Goal: Information Seeking & Learning: Learn about a topic

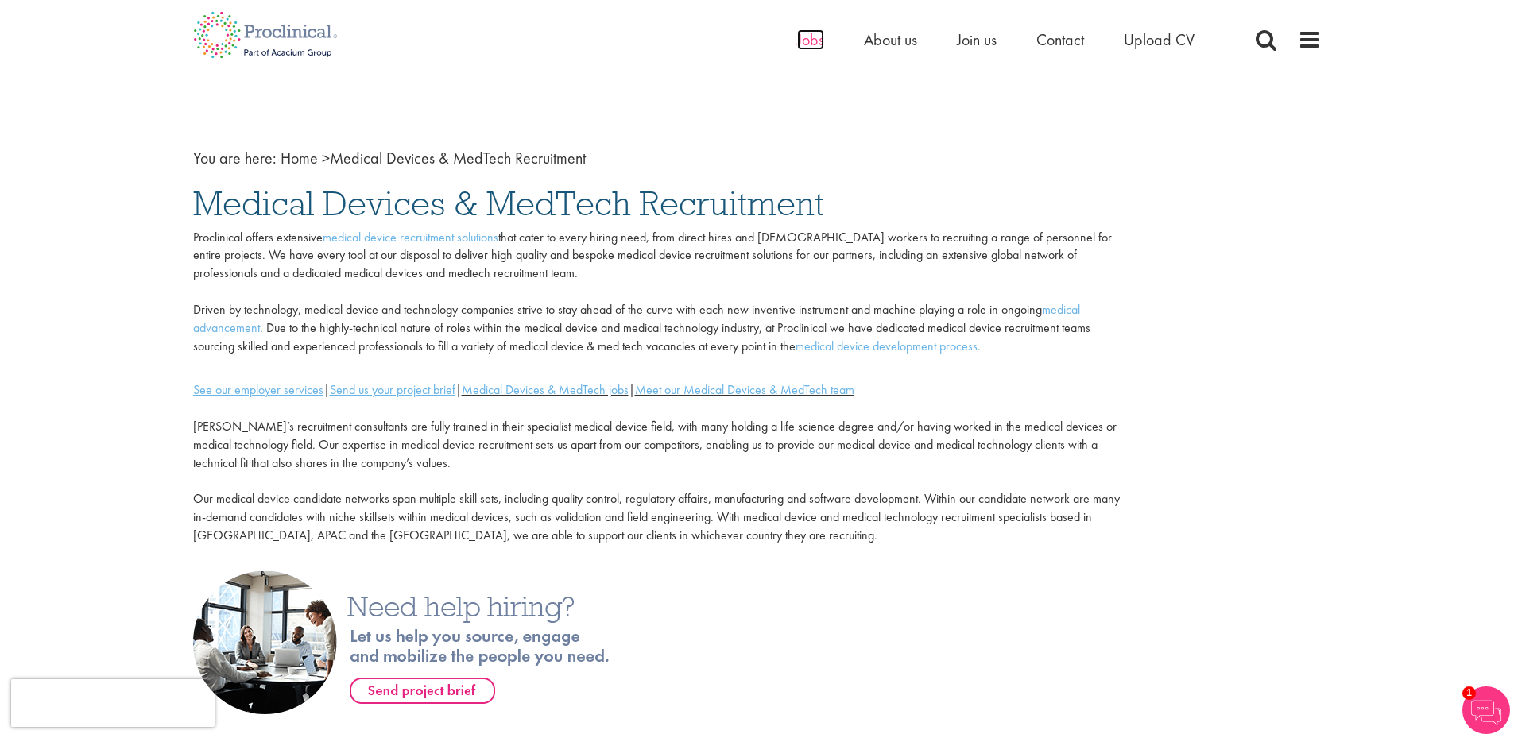
click at [818, 44] on span "Jobs" at bounding box center [810, 39] width 27 height 21
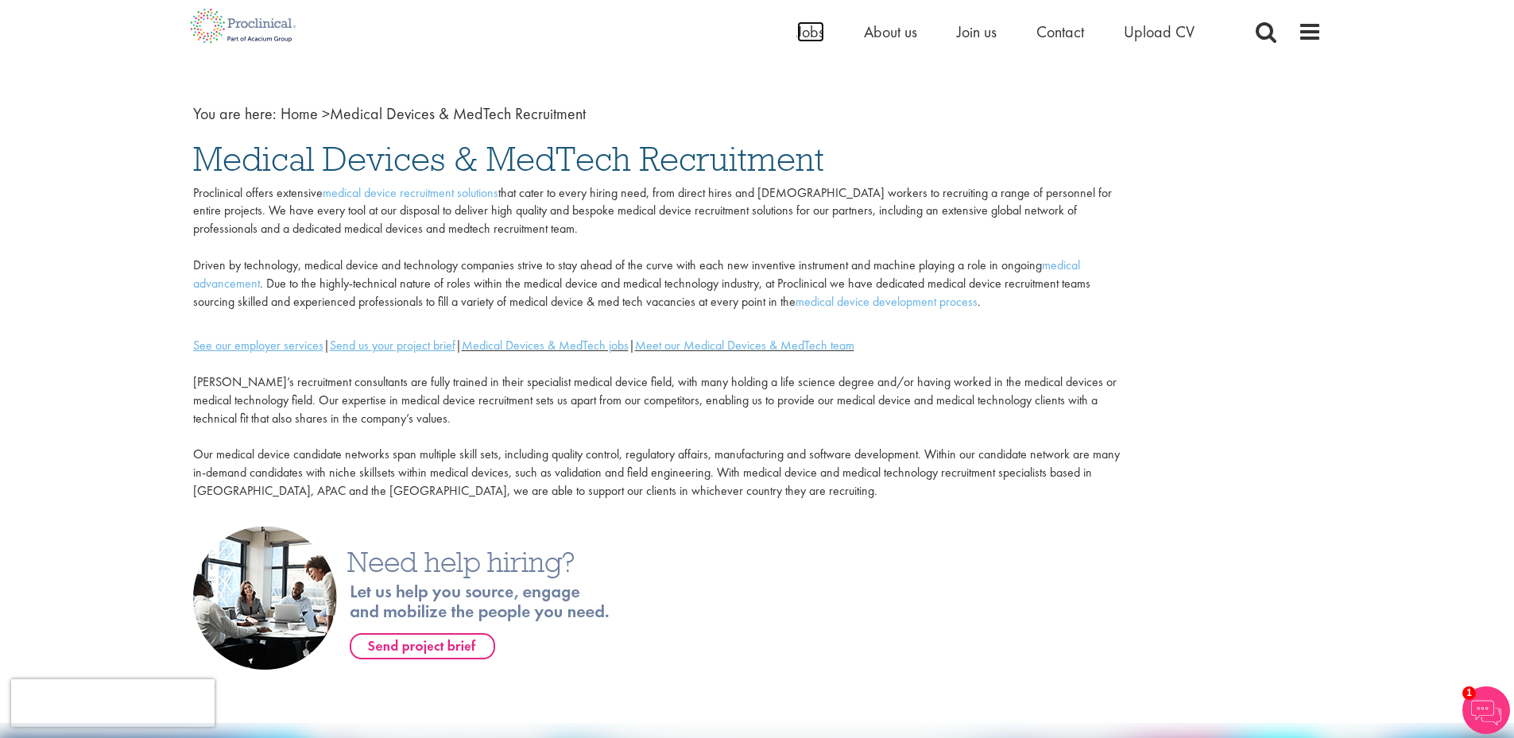
scroll to position [193, 0]
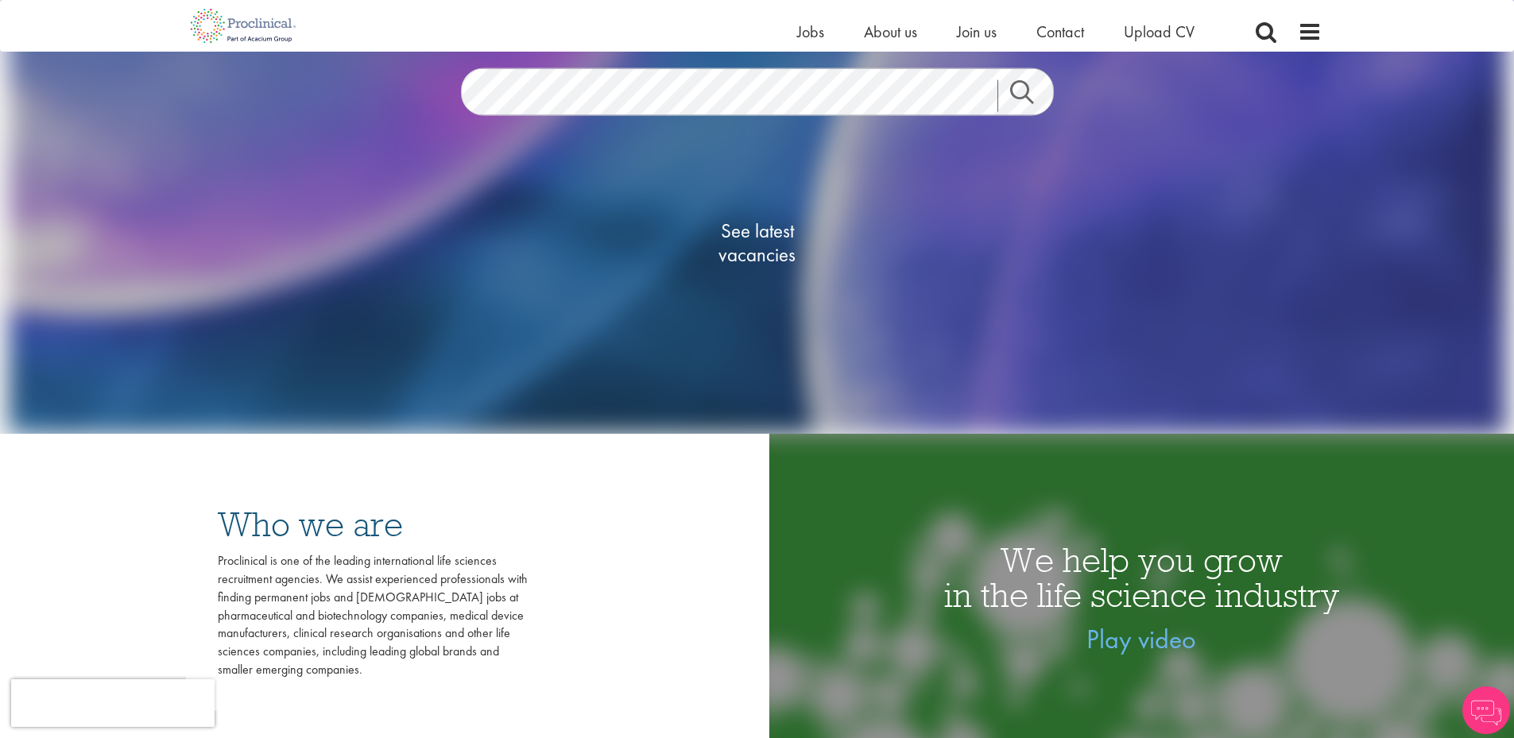
scroll to position [318, 0]
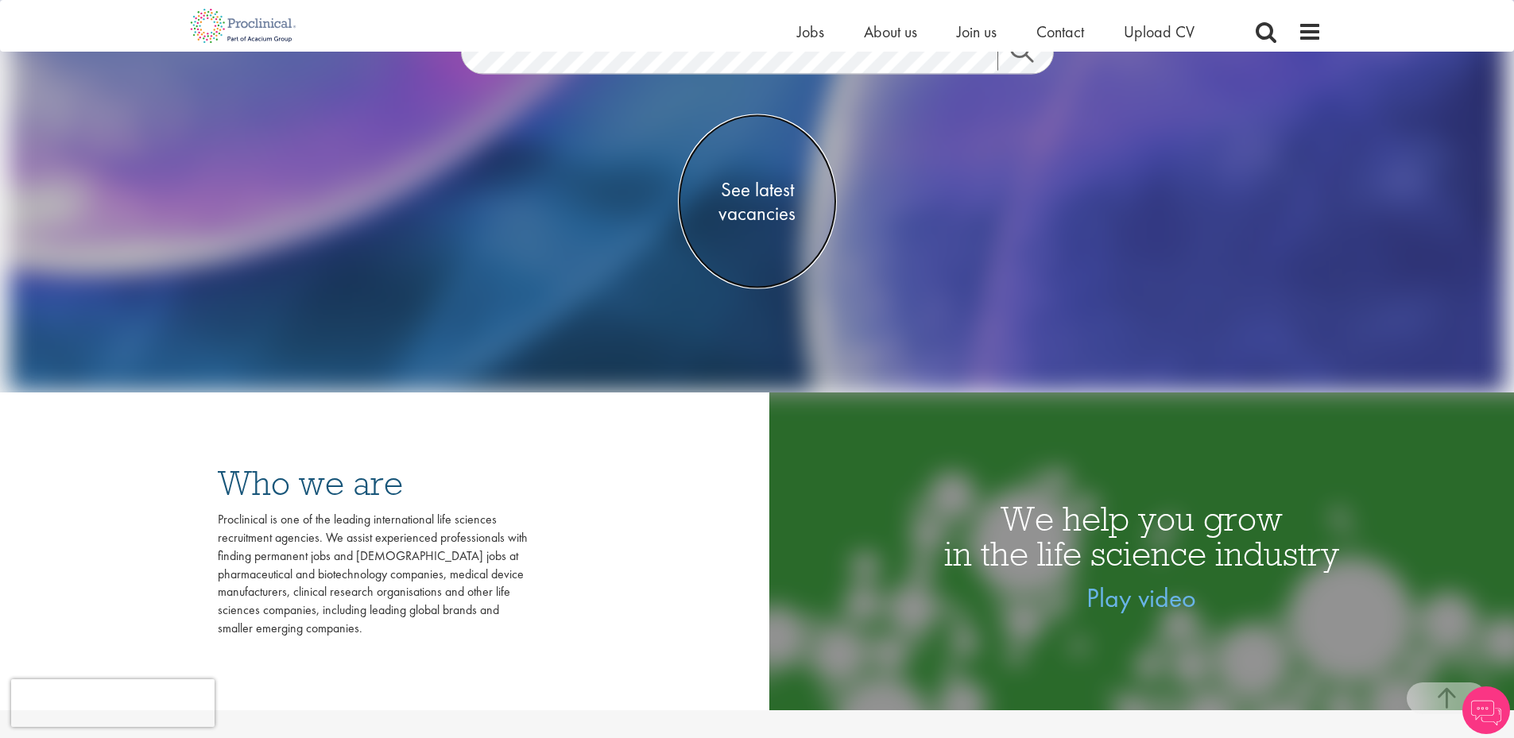
click at [765, 192] on span "See latest vacancies" at bounding box center [757, 202] width 159 height 48
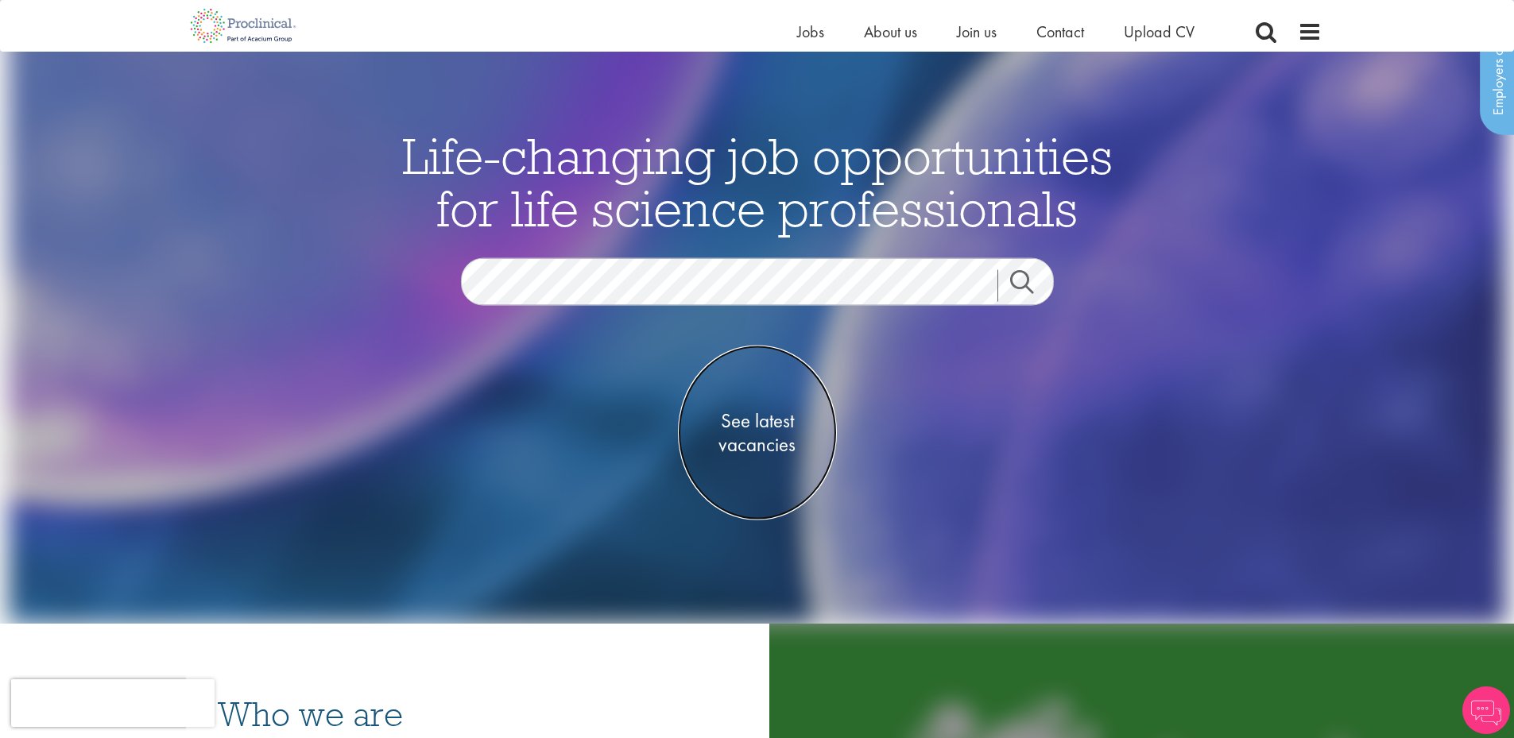
scroll to position [79, 0]
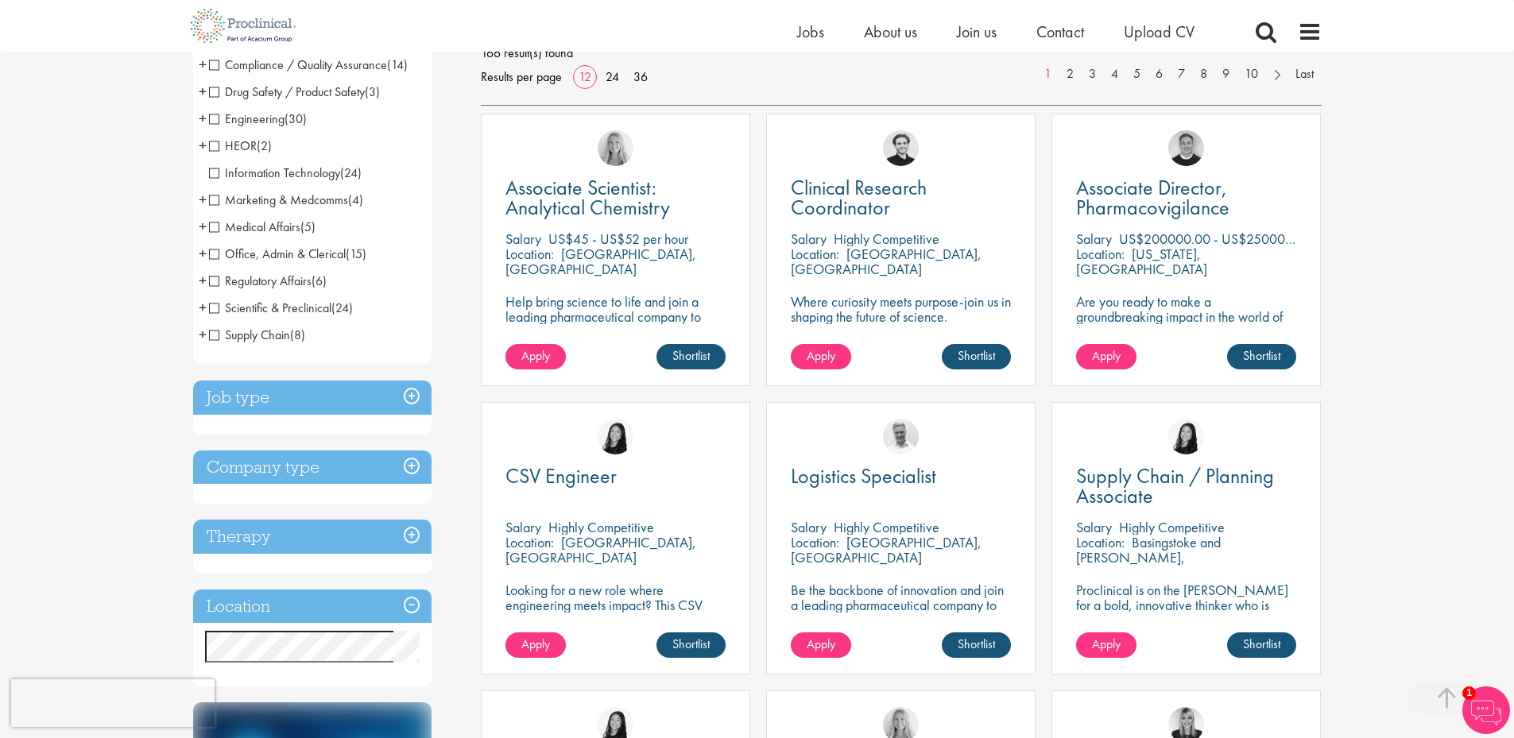
scroll to position [238, 0]
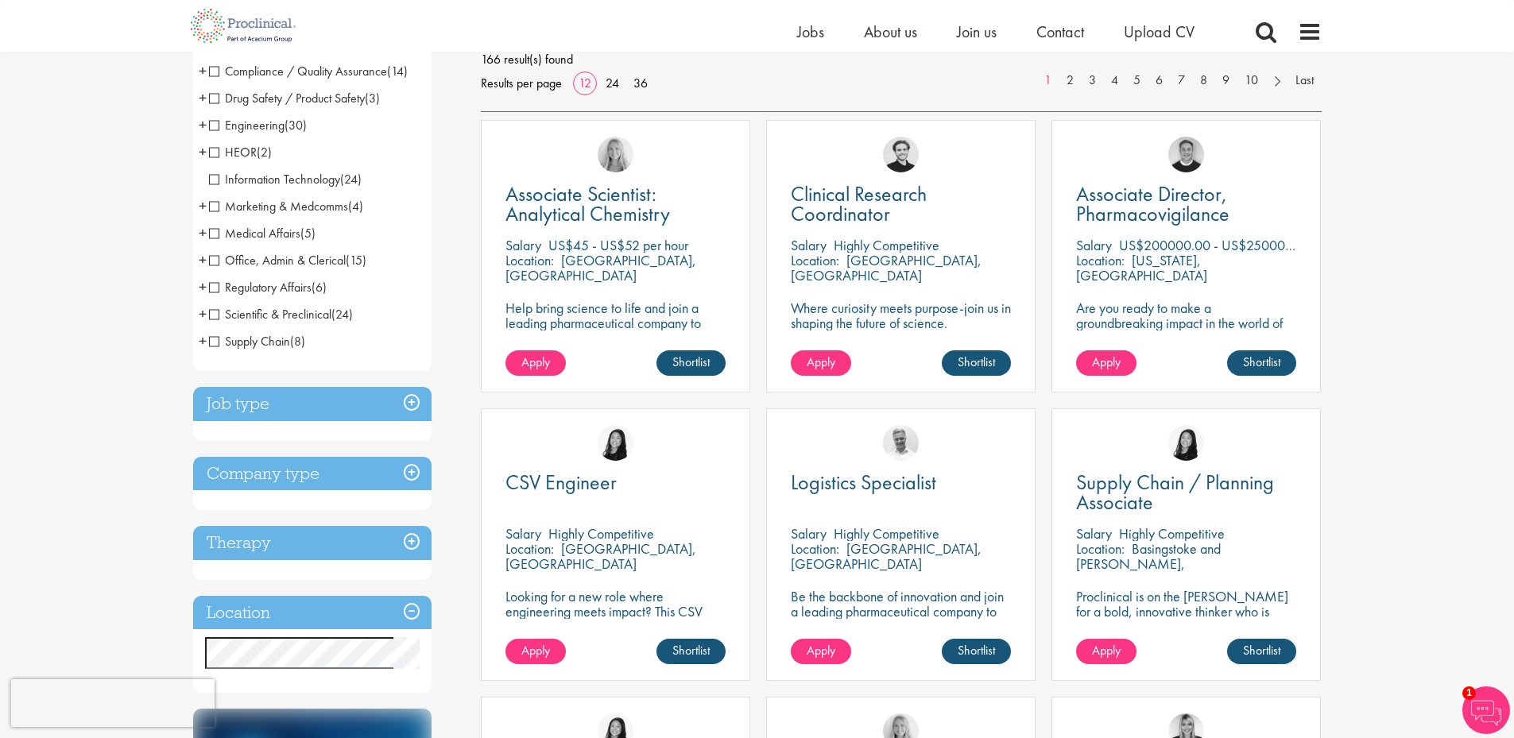
click at [401, 473] on h3 "Company type" at bounding box center [312, 474] width 238 height 34
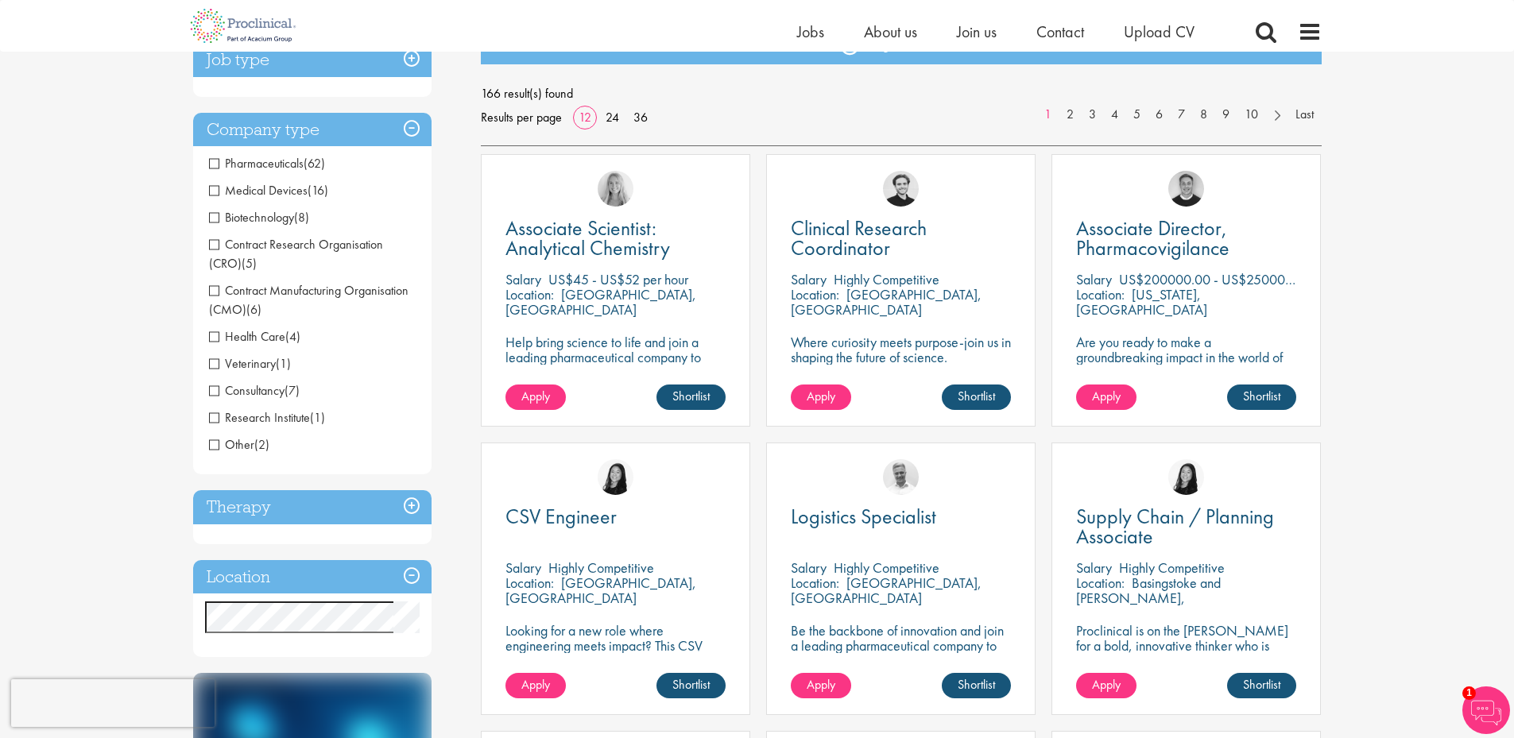
scroll to position [159, 0]
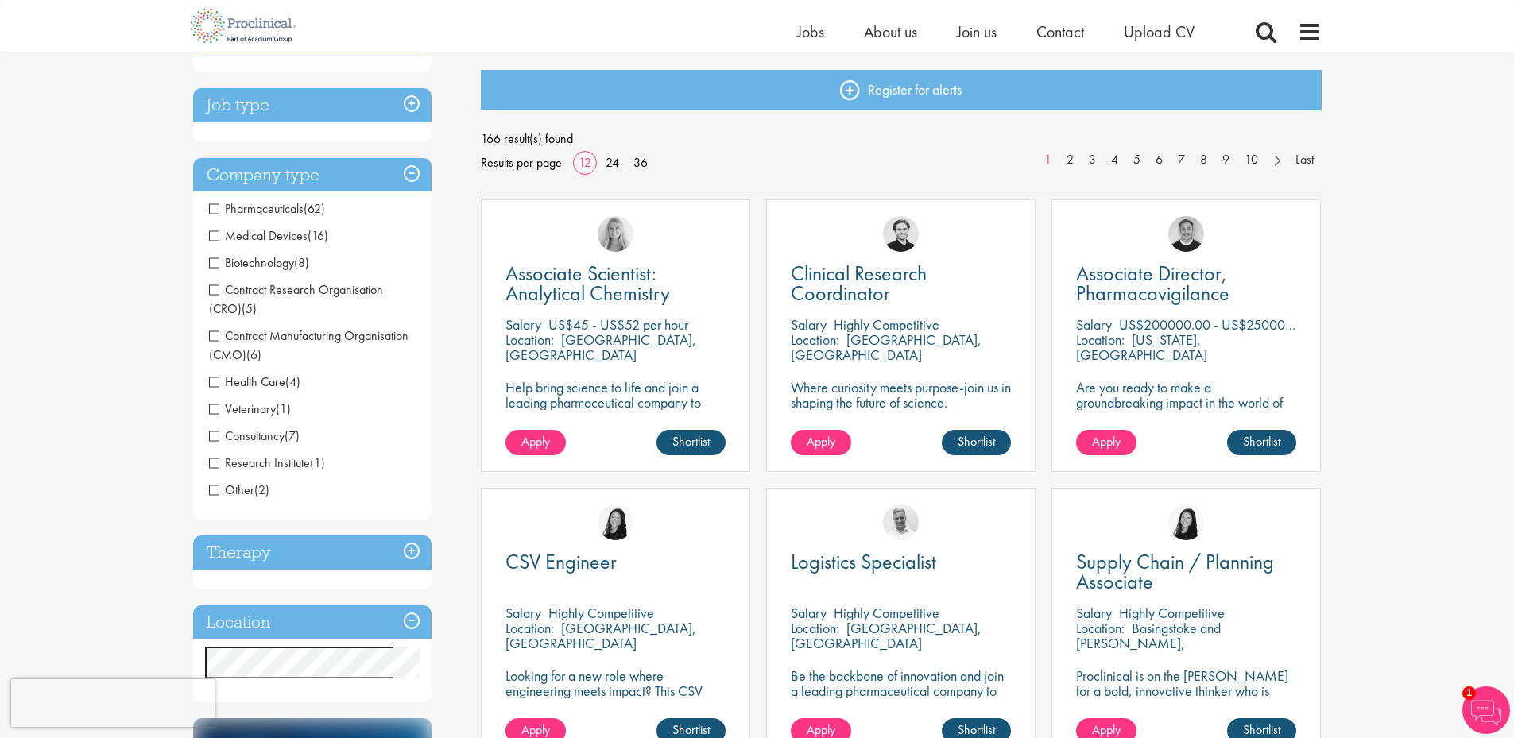
click at [400, 112] on h3 "Job type" at bounding box center [312, 105] width 238 height 34
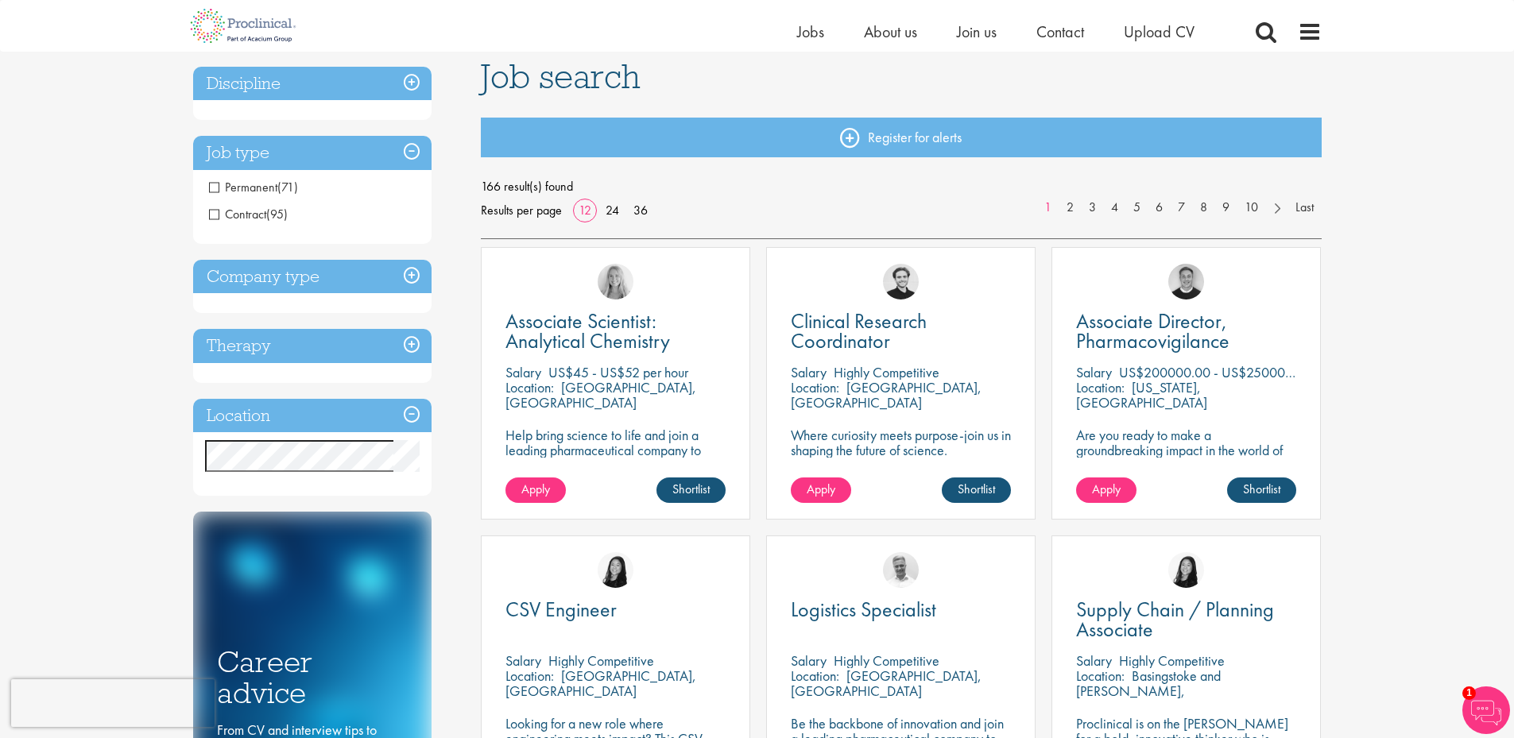
scroll to position [0, 0]
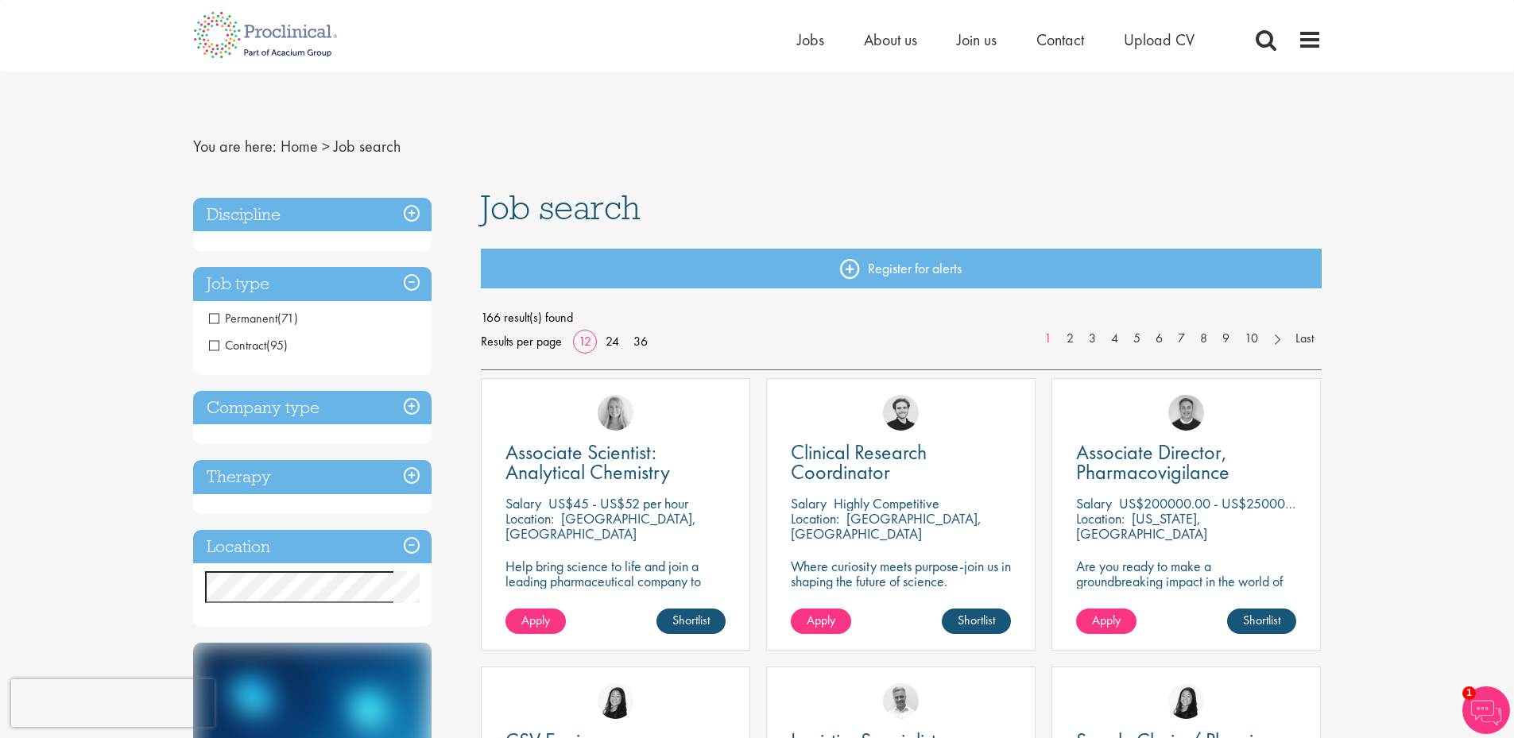
click at [416, 214] on h3 "Discipline" at bounding box center [312, 215] width 238 height 34
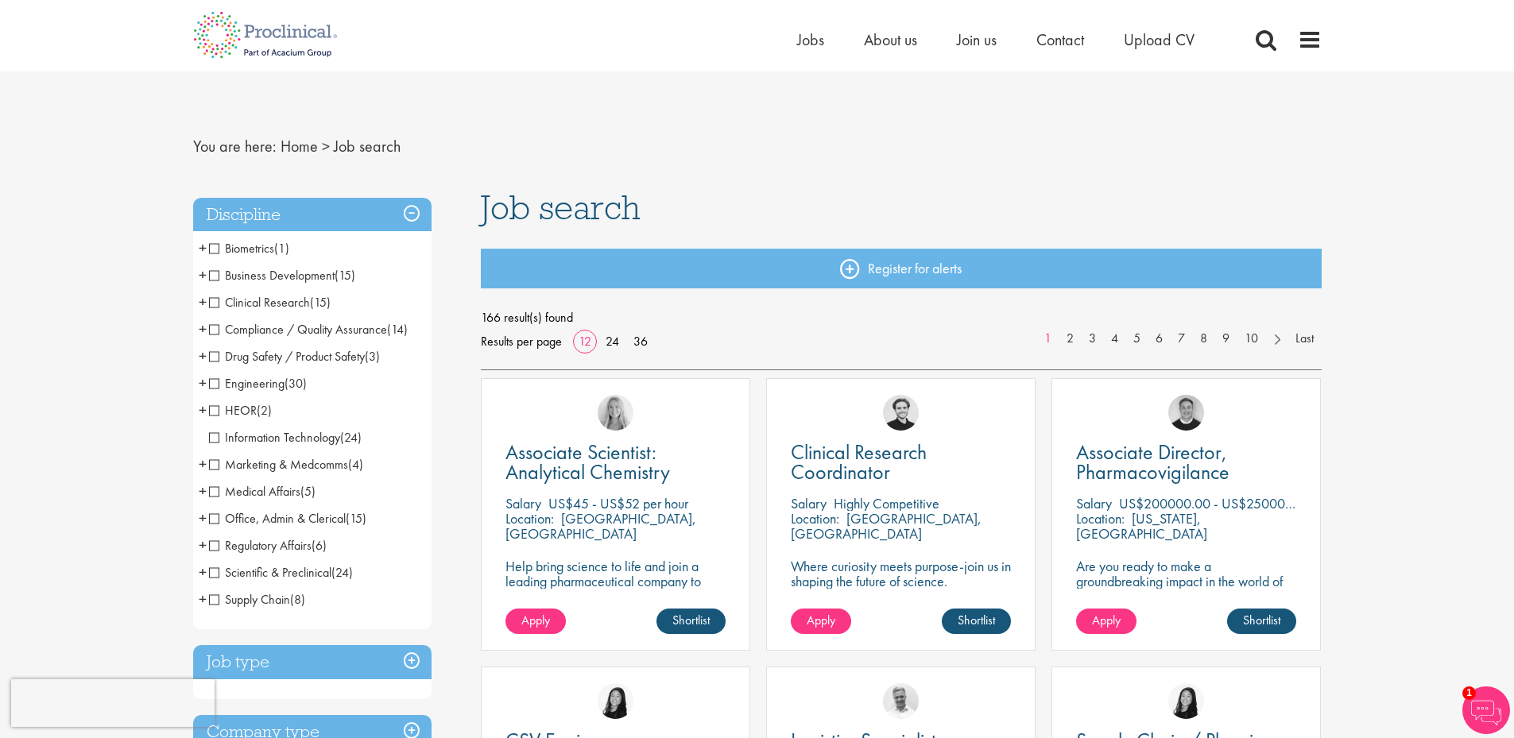
click at [413, 208] on h3 "Discipline" at bounding box center [312, 215] width 238 height 34
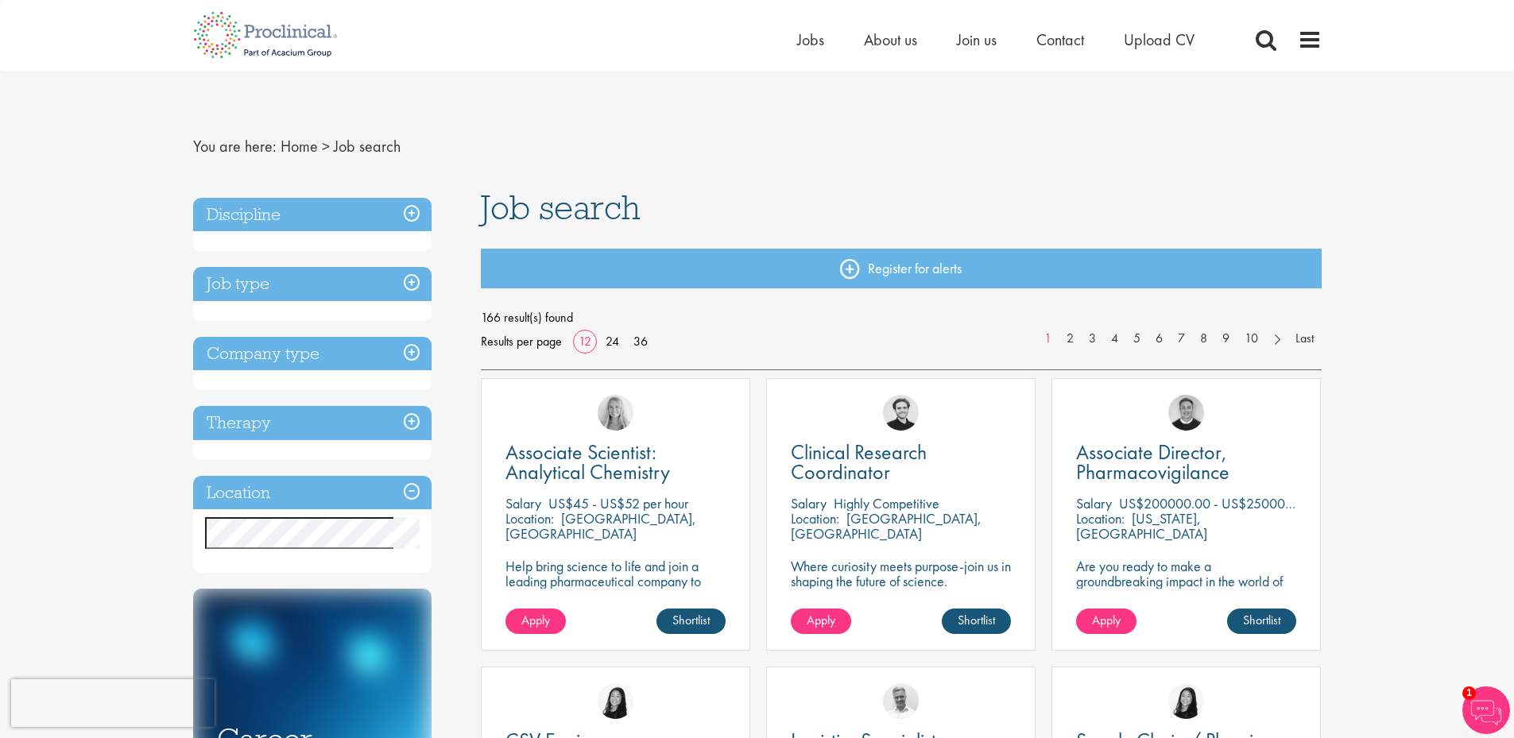
click at [416, 211] on h3 "Discipline" at bounding box center [312, 215] width 238 height 34
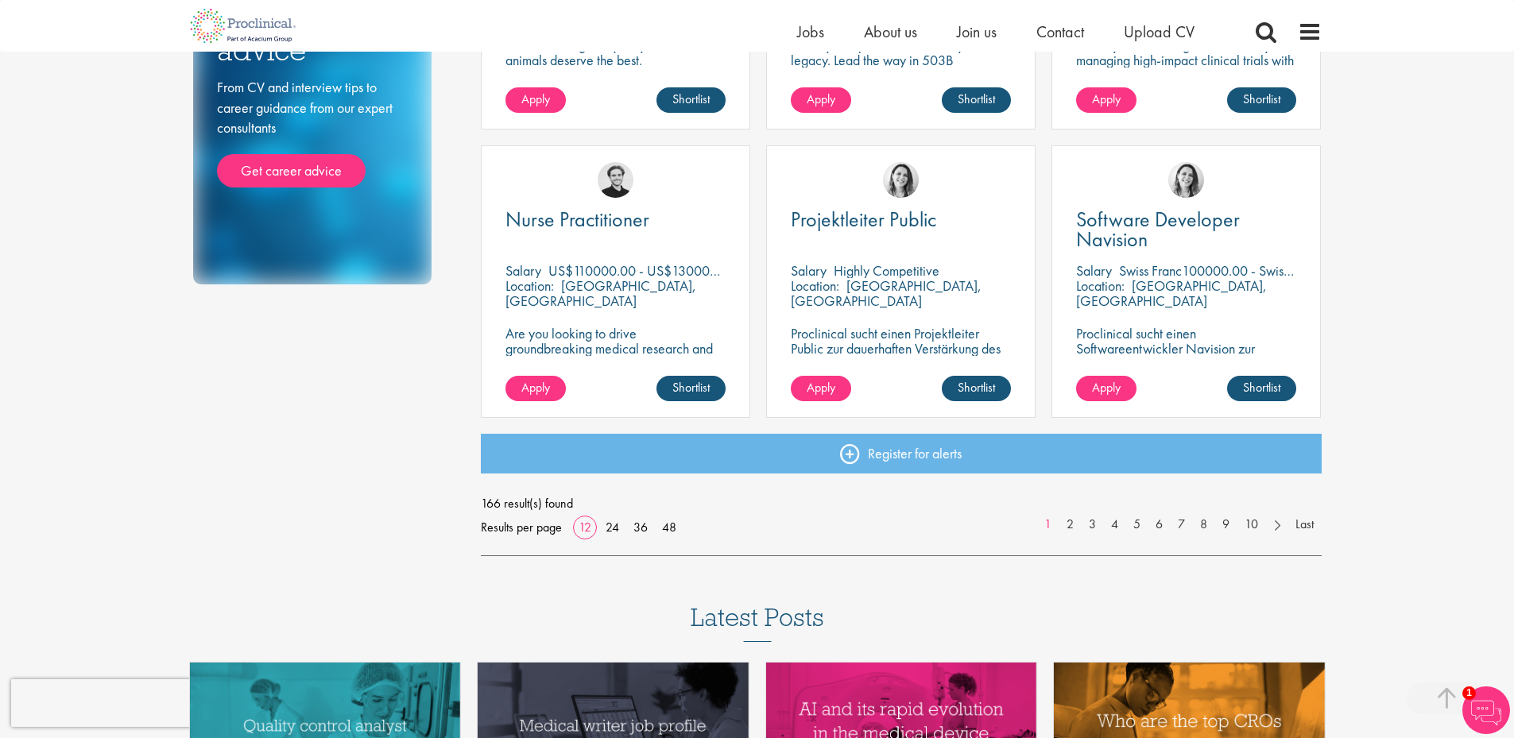
scroll to position [1192, 0]
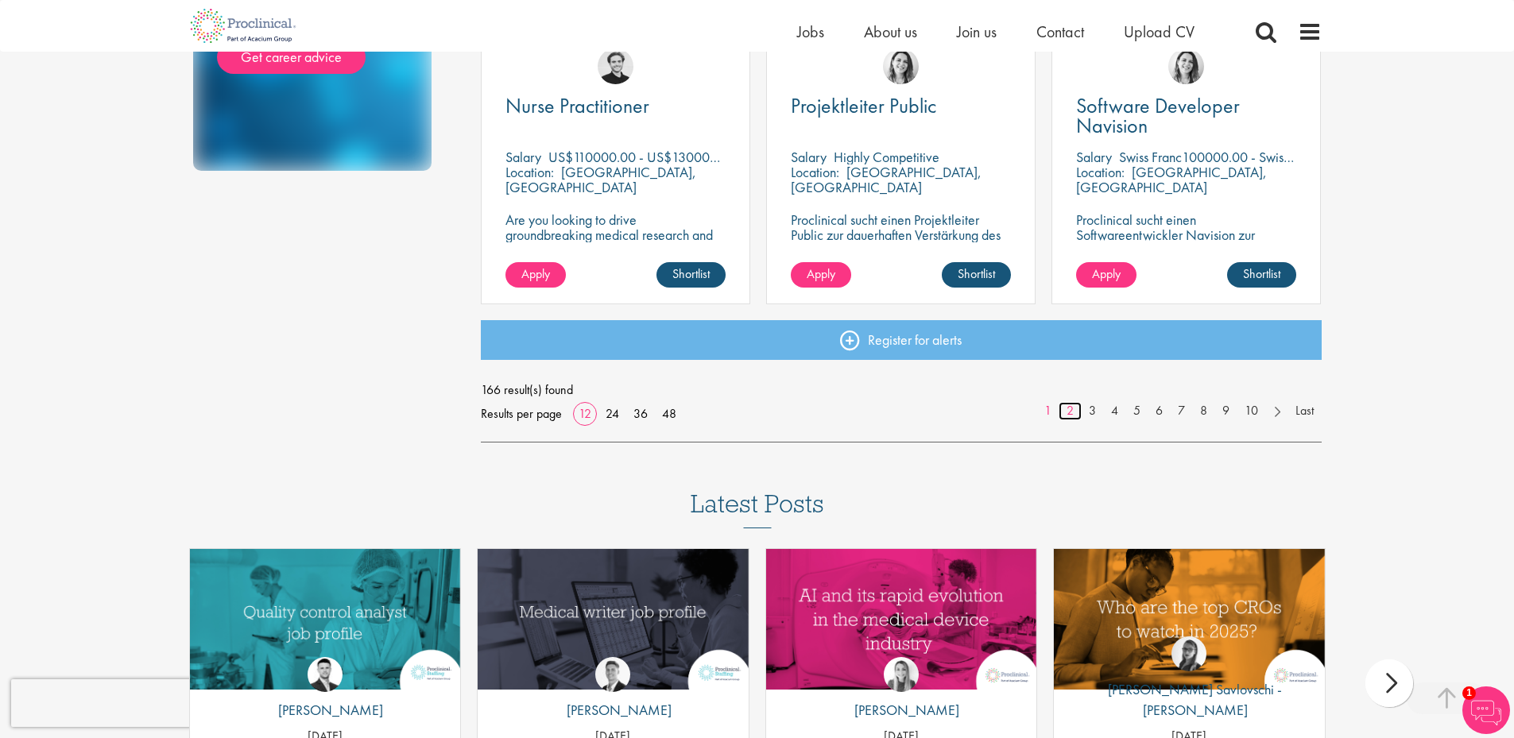
click at [1070, 412] on link "2" at bounding box center [1069, 411] width 23 height 18
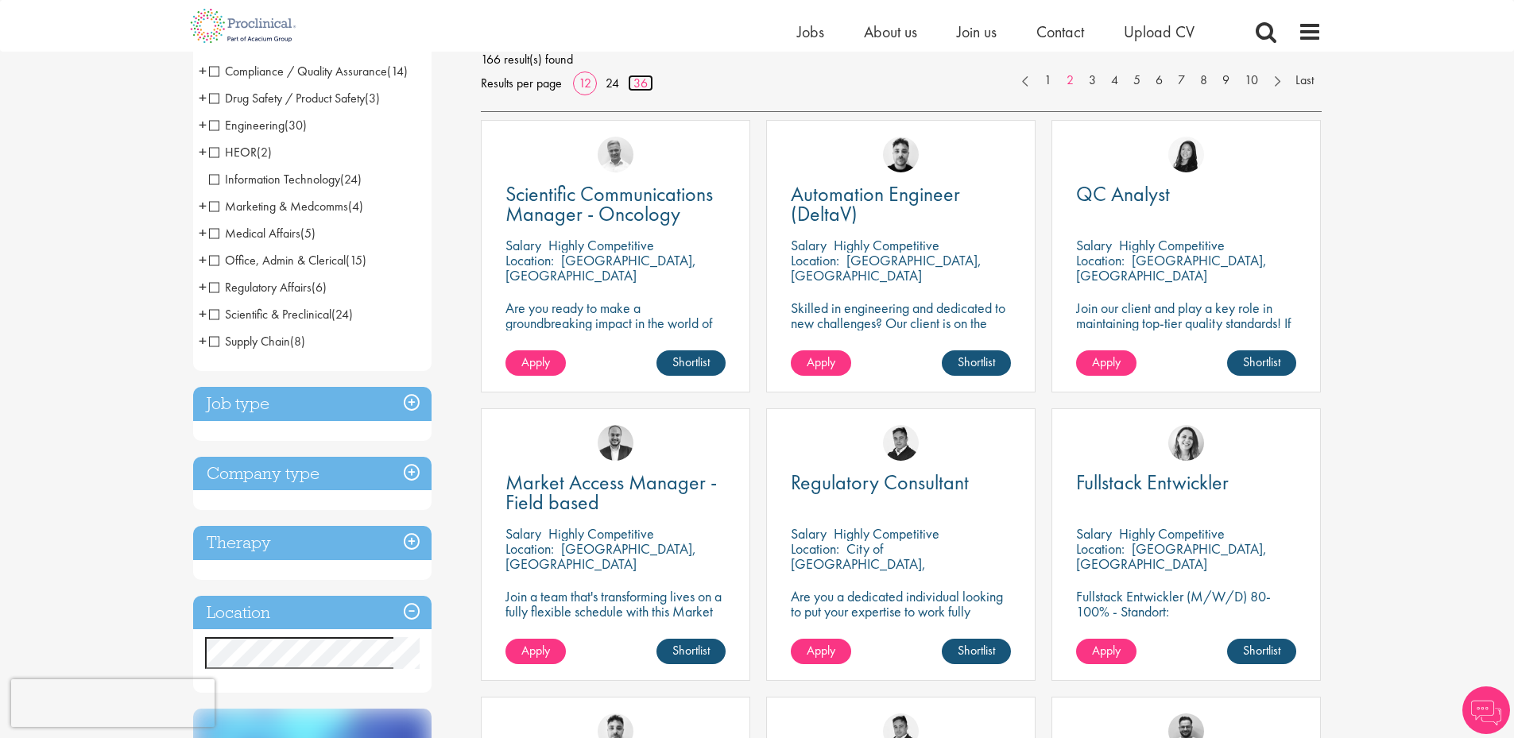
click at [642, 84] on link "36" at bounding box center [640, 83] width 25 height 17
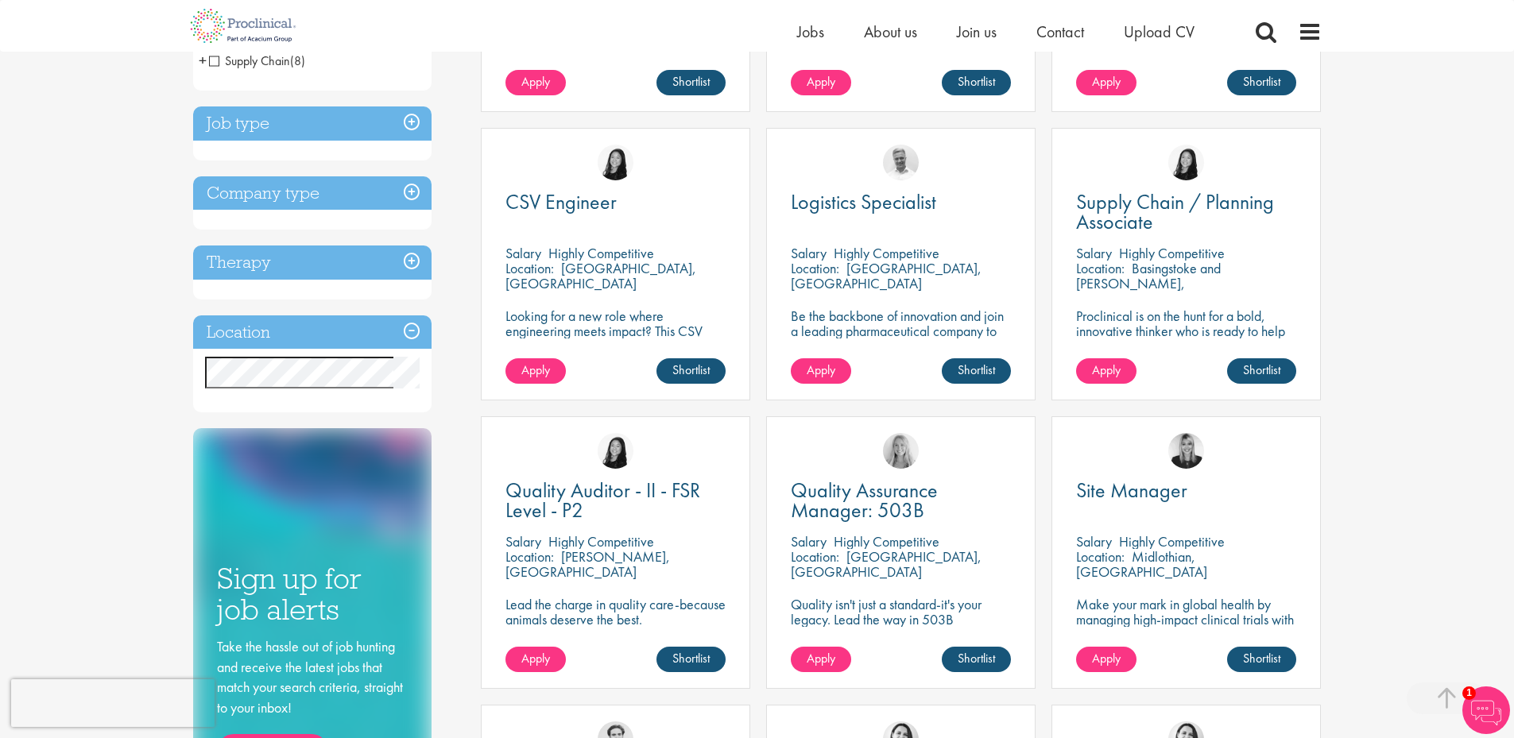
scroll to position [318, 0]
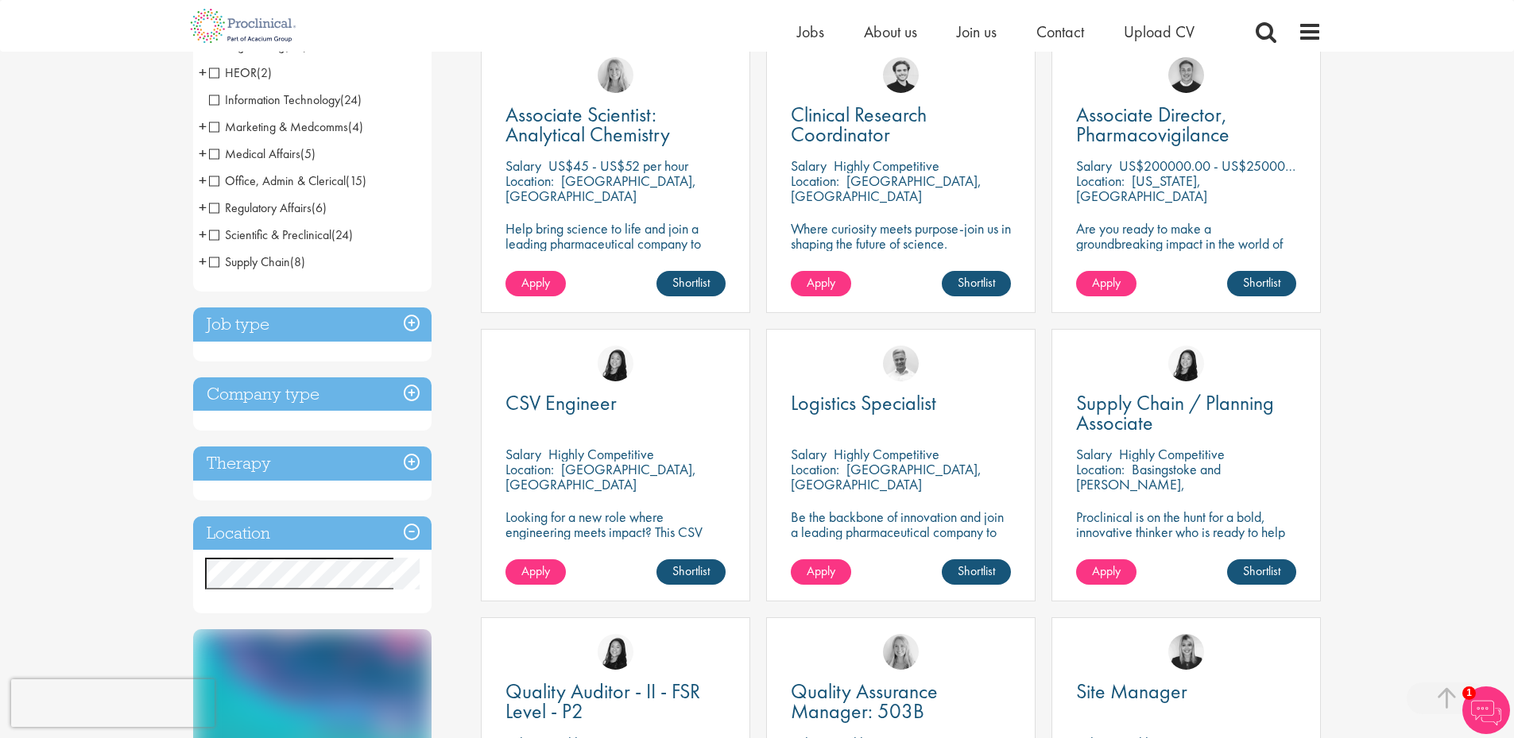
click at [349, 557] on div "Location Specified location Miles" at bounding box center [312, 565] width 238 height 98
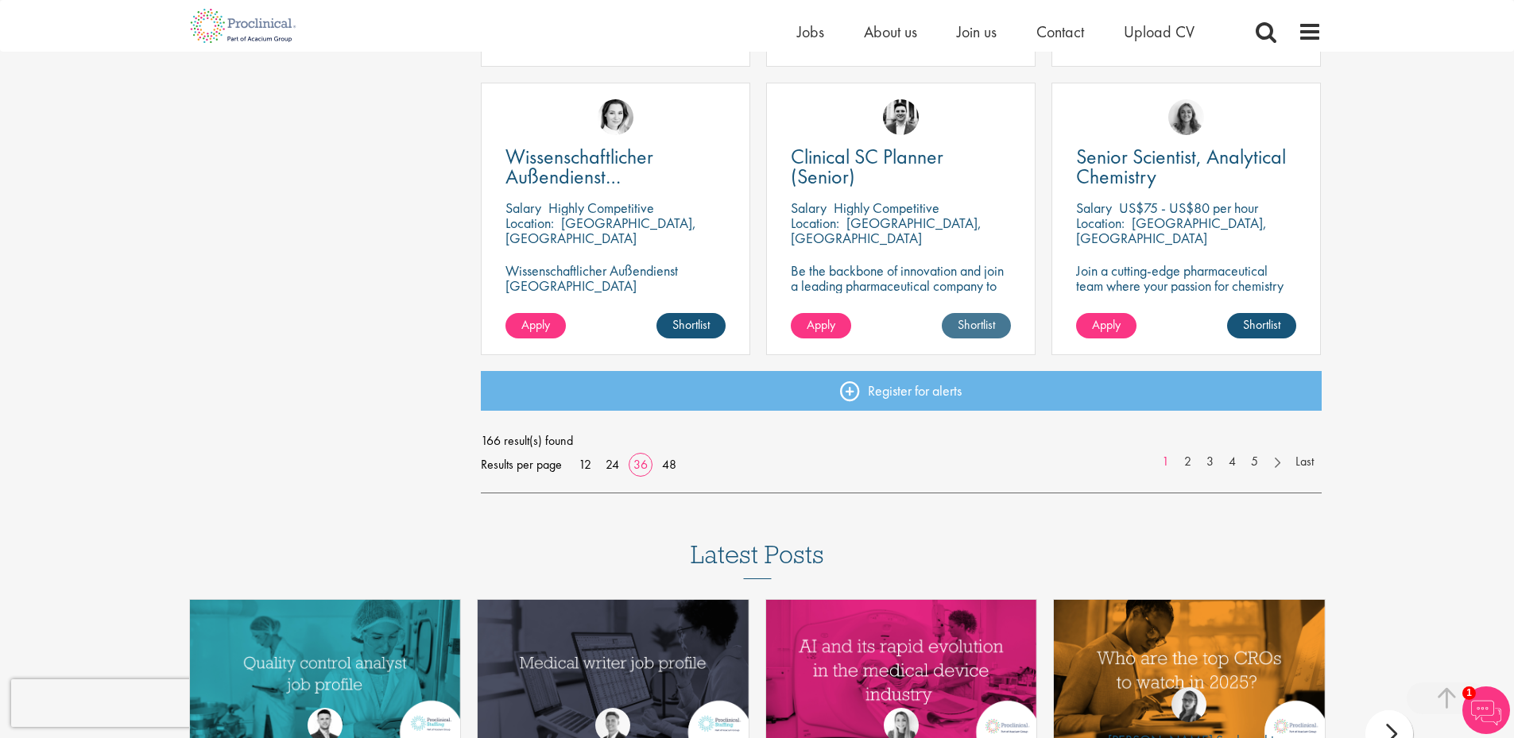
scroll to position [3496, 0]
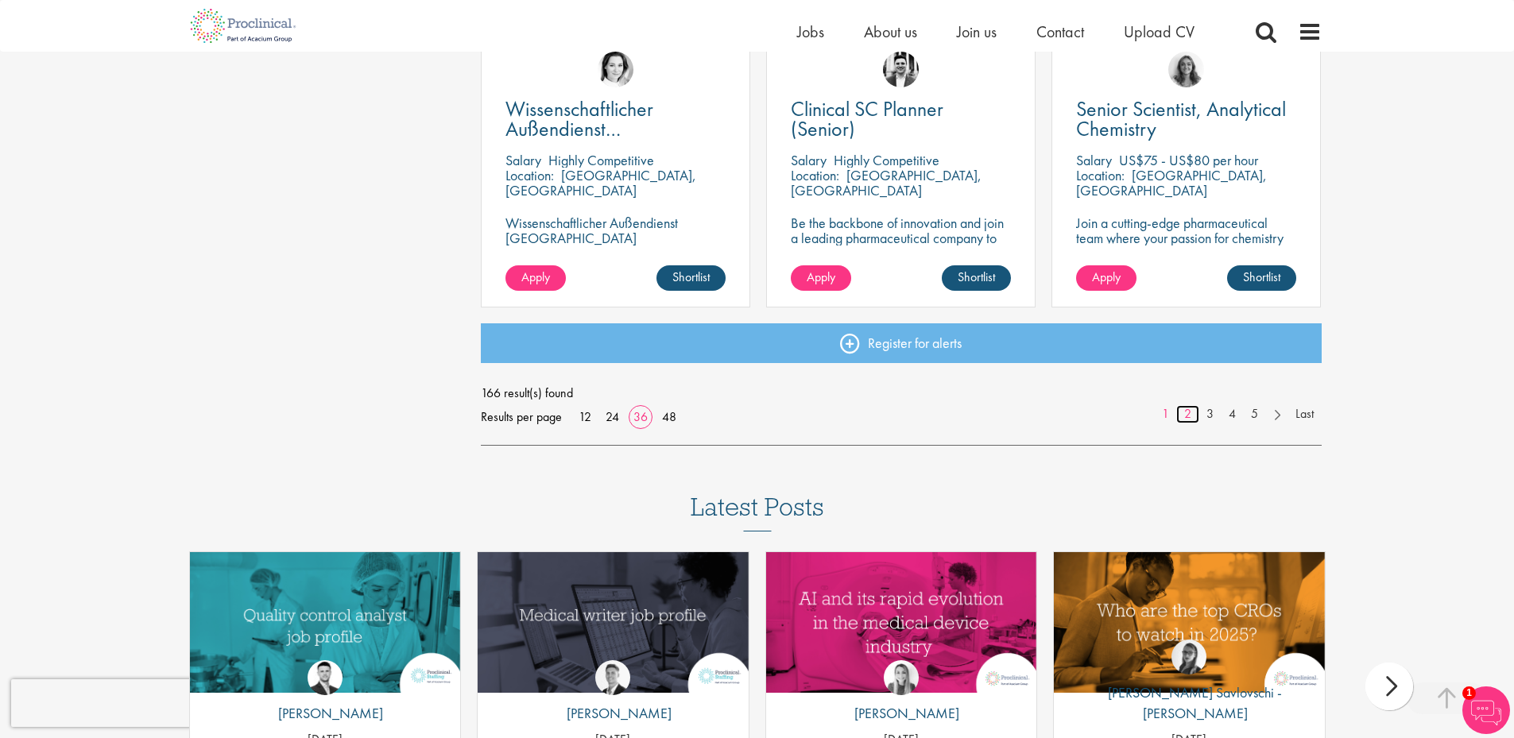
click at [1190, 409] on link "2" at bounding box center [1187, 414] width 23 height 18
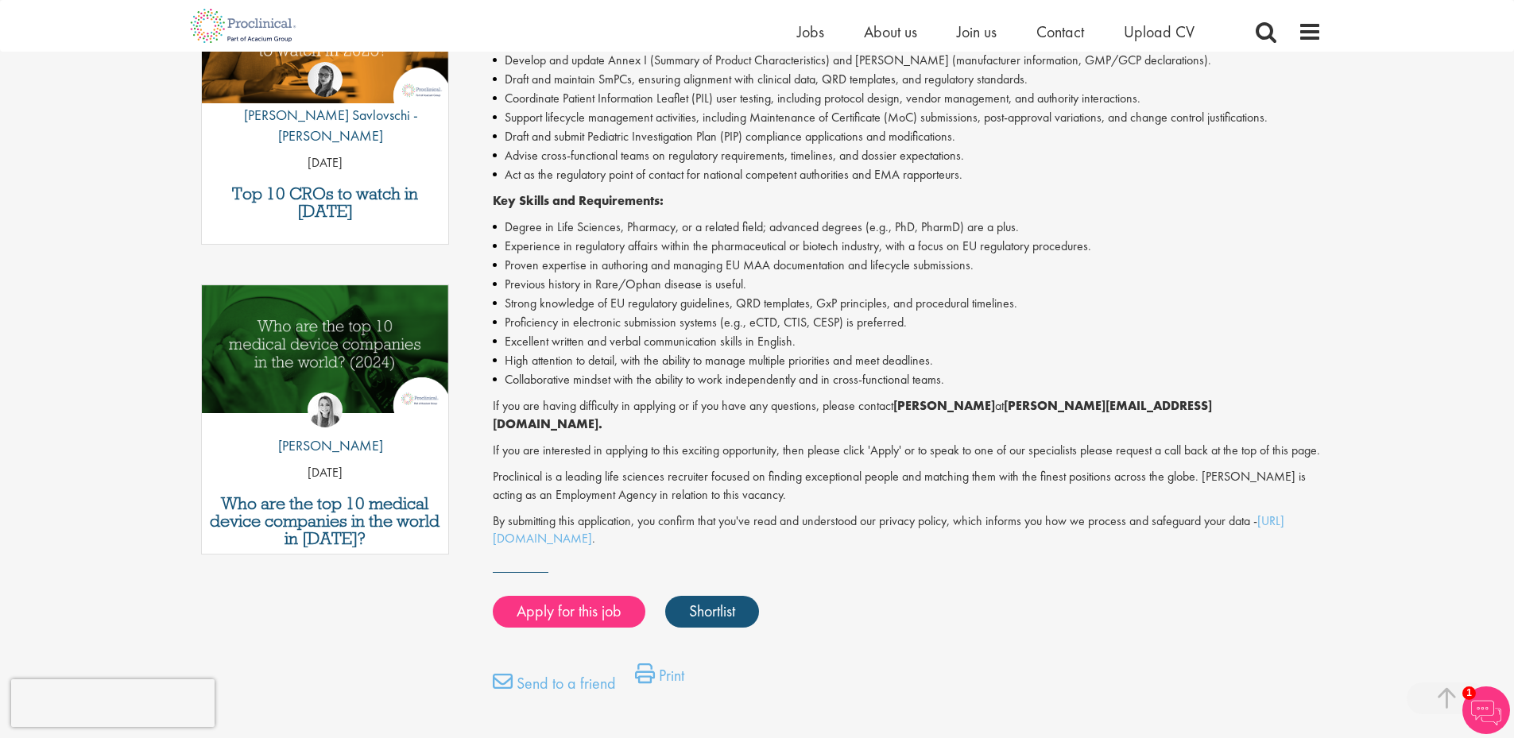
scroll to position [636, 0]
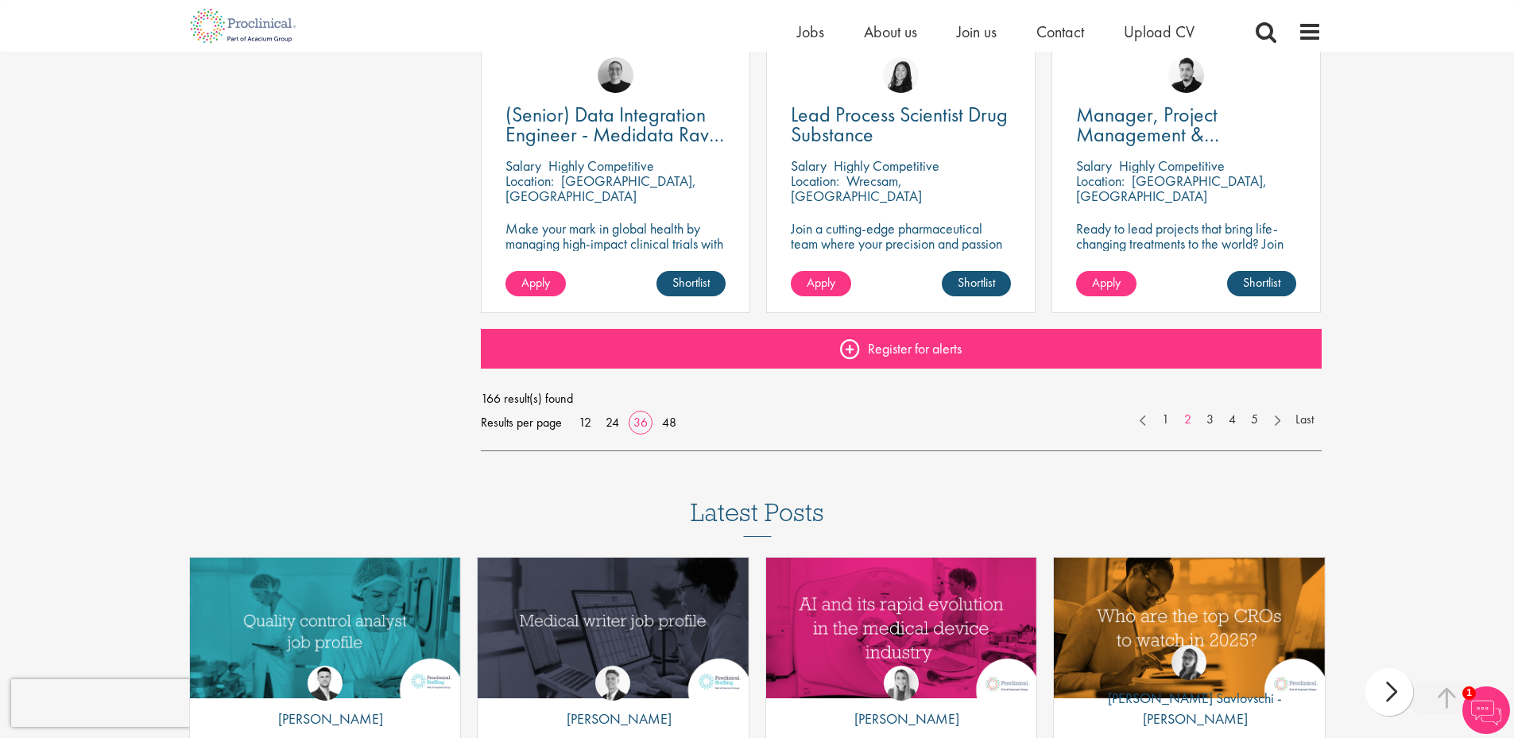
scroll to position [3496, 0]
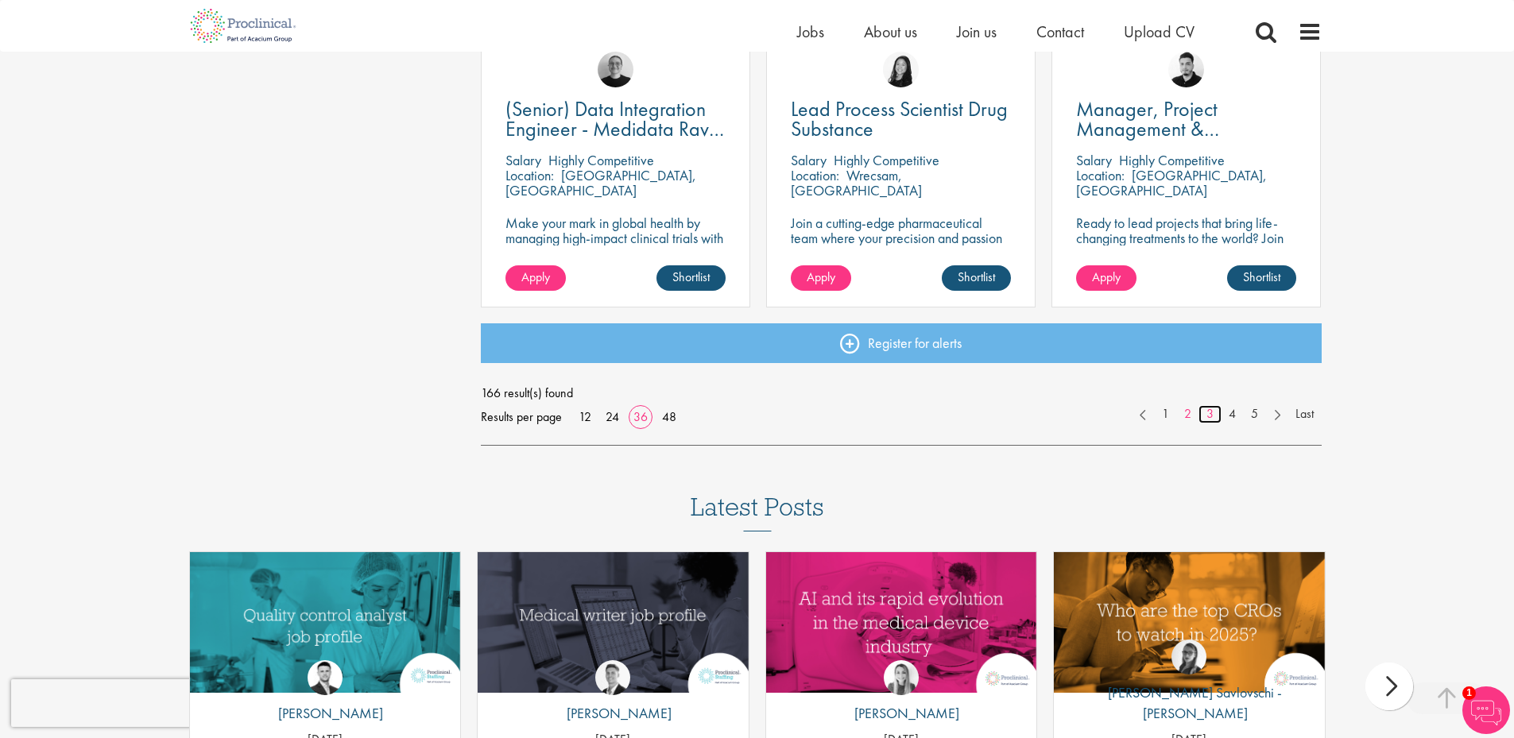
click at [1210, 412] on link "3" at bounding box center [1209, 414] width 23 height 18
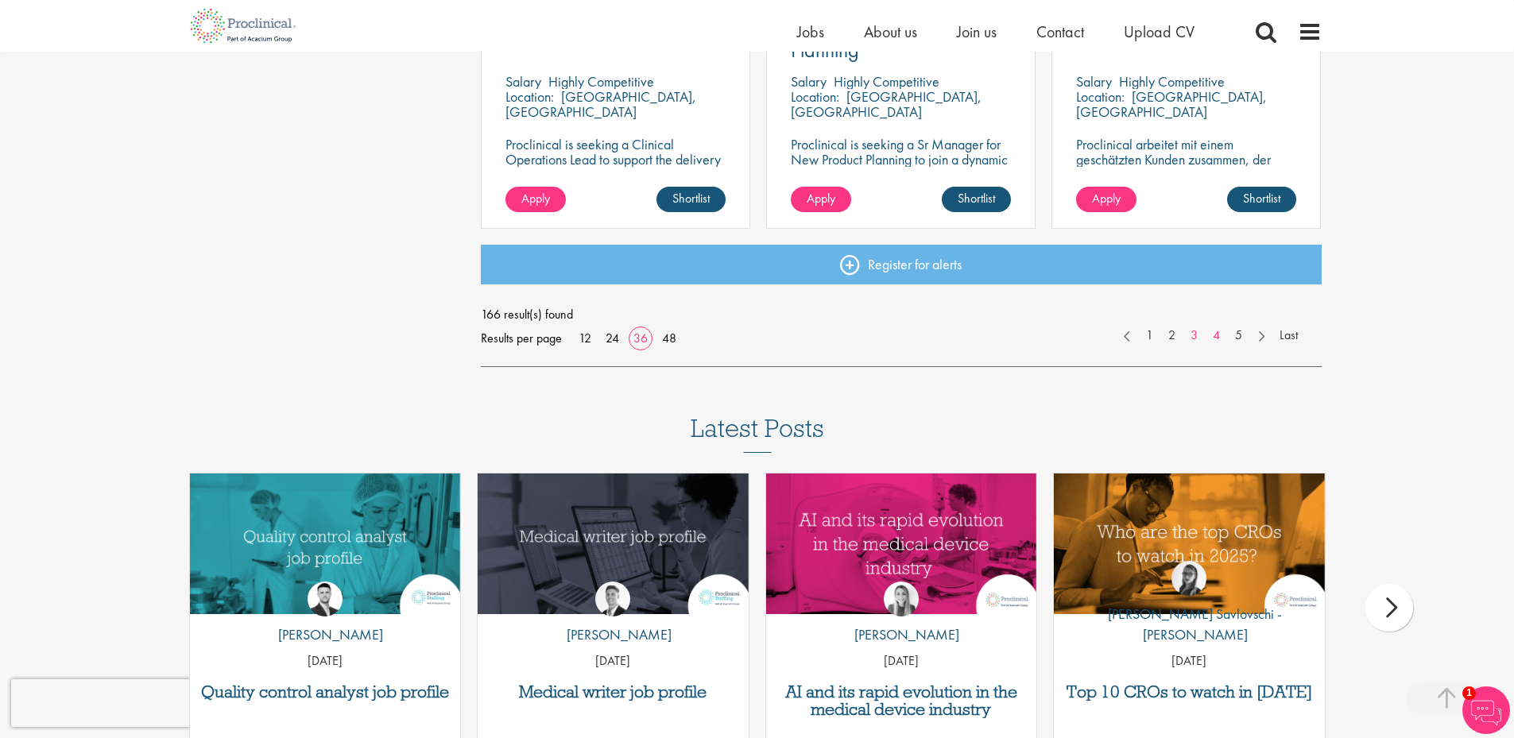
scroll to position [3576, 0]
click at [1222, 335] on link "4" at bounding box center [1216, 335] width 23 height 18
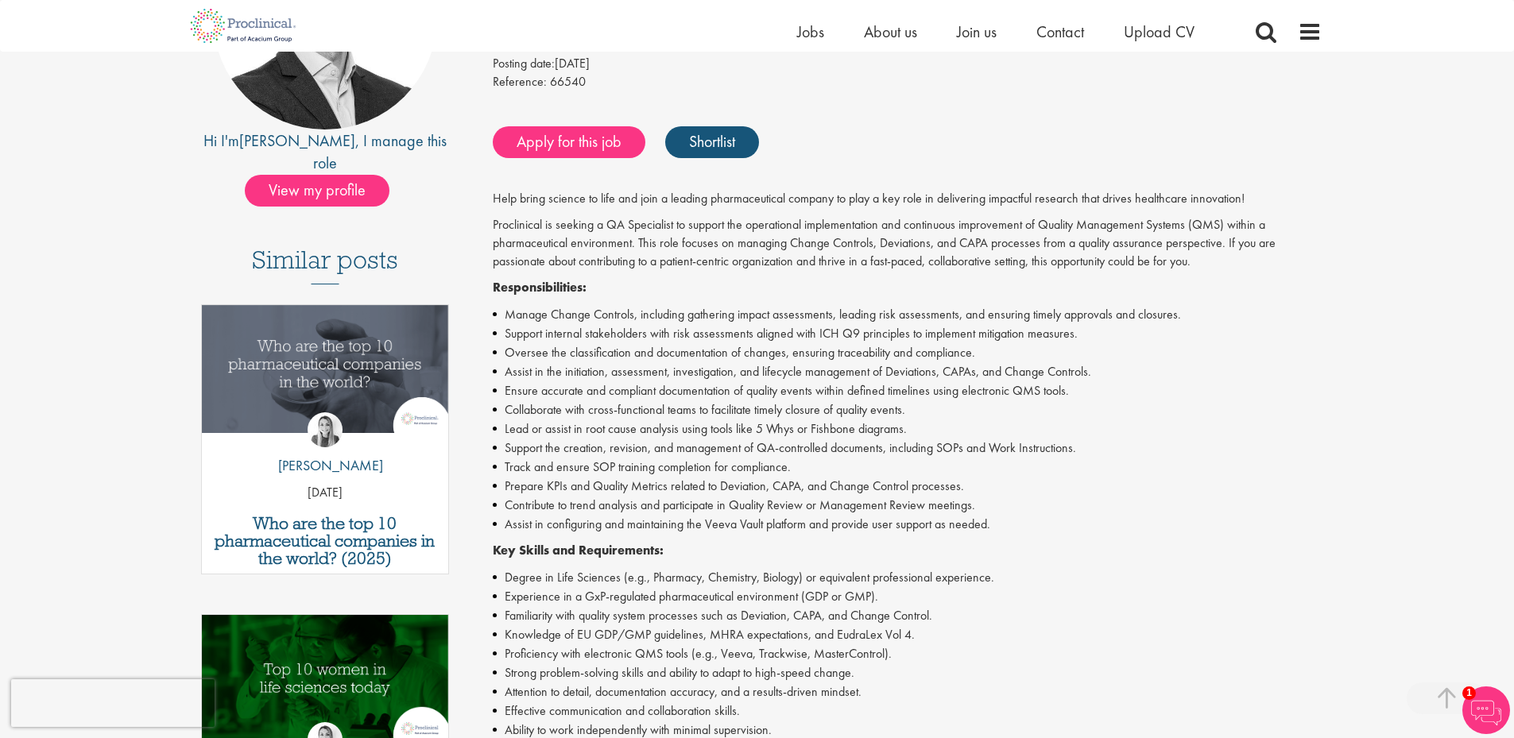
scroll to position [318, 0]
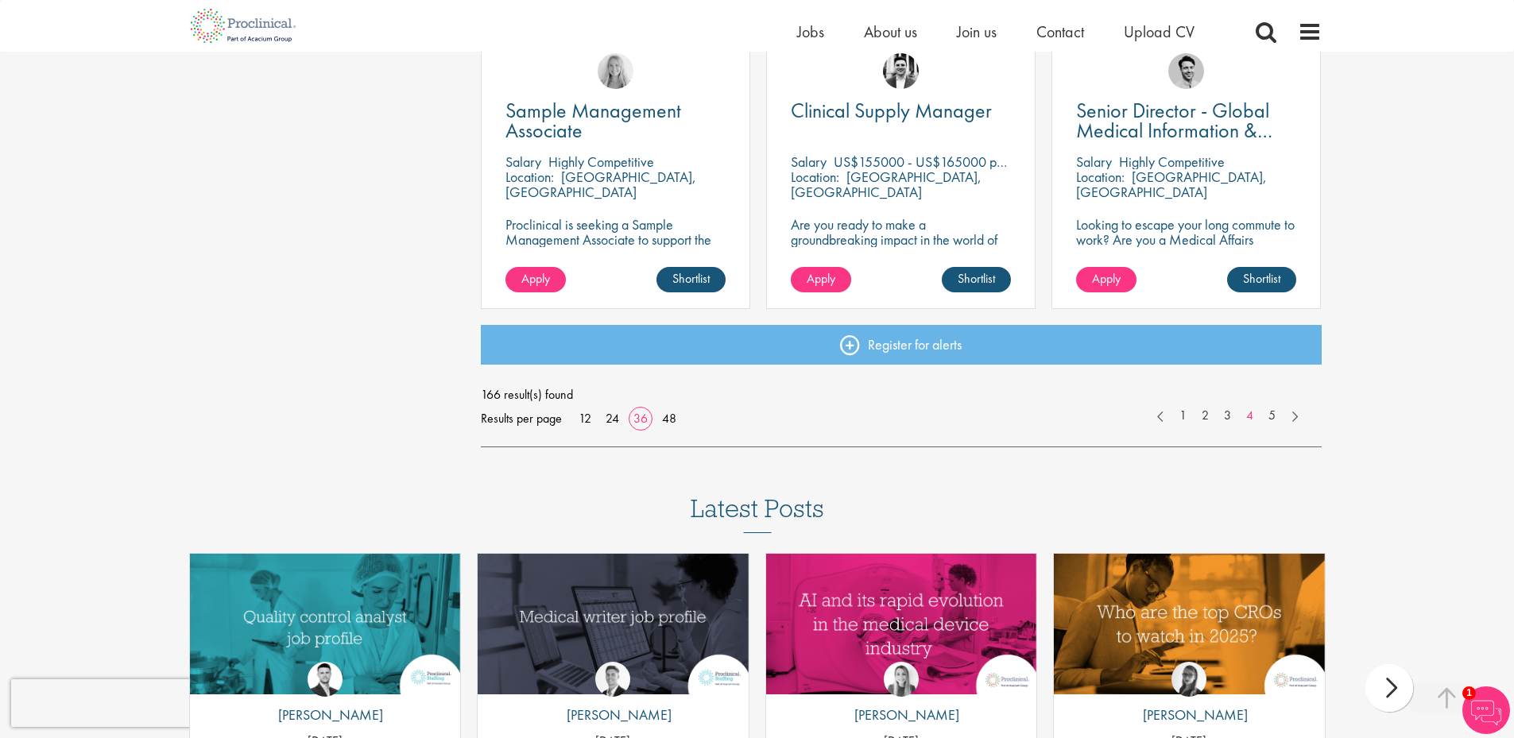
scroll to position [3496, 0]
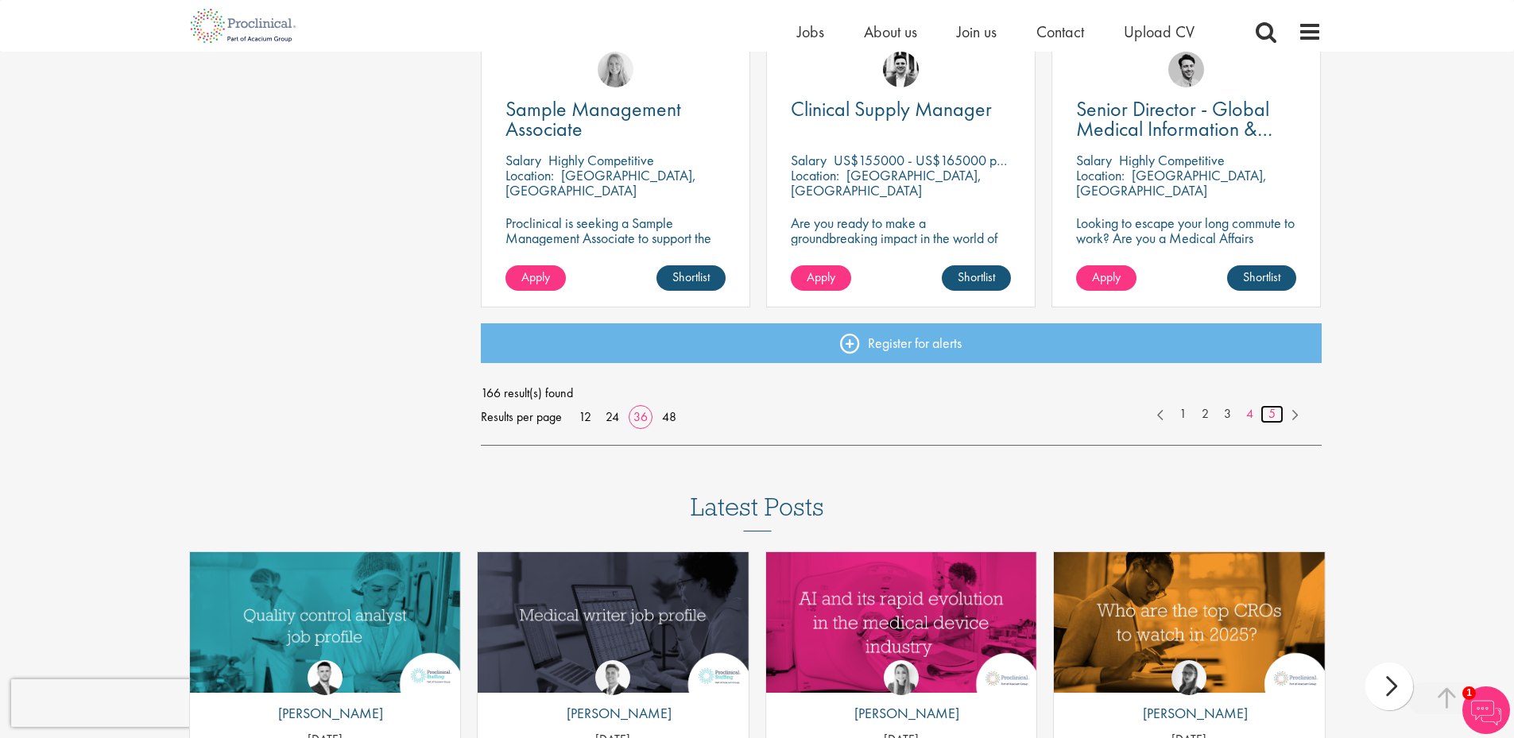
click at [1268, 408] on link "5" at bounding box center [1271, 414] width 23 height 18
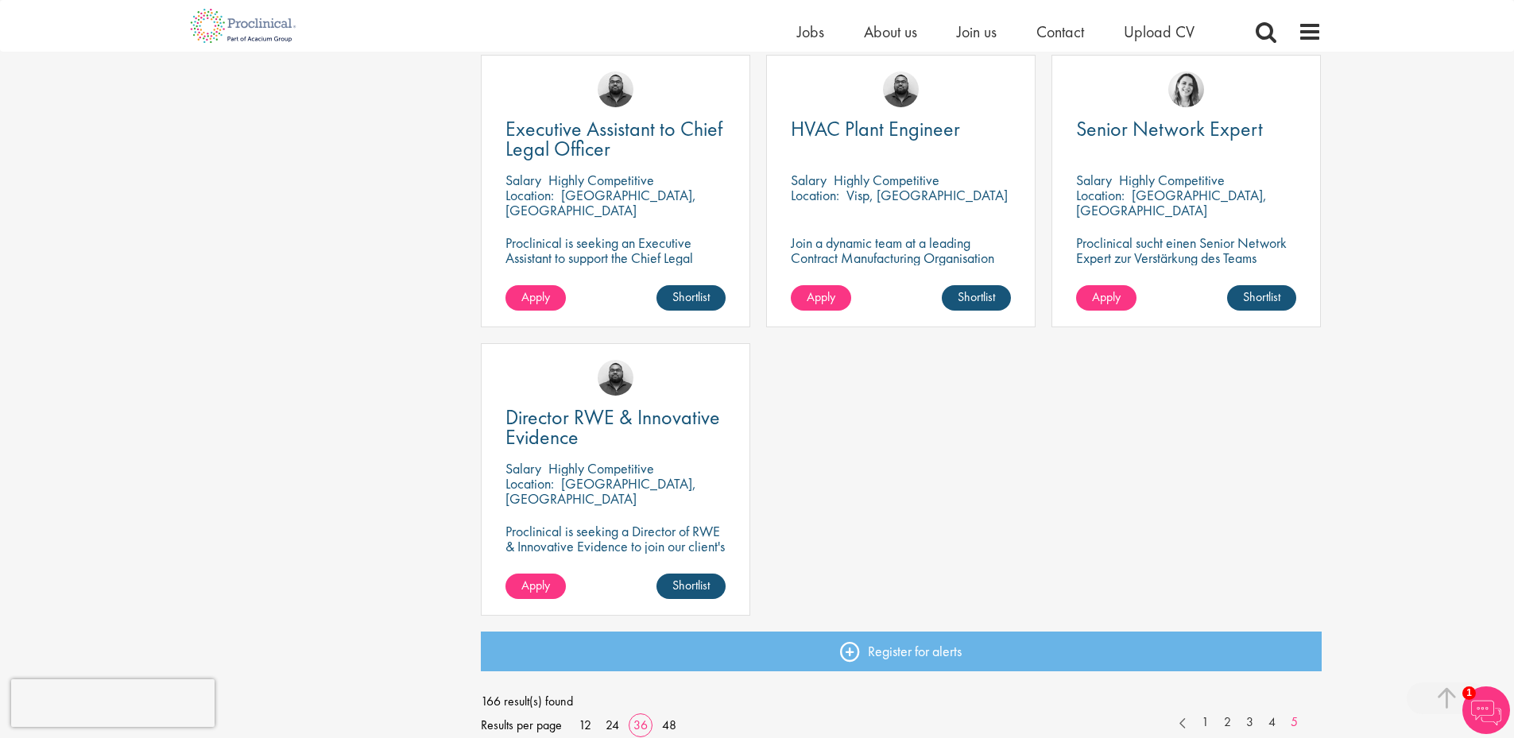
scroll to position [2066, 0]
